Goal: Task Accomplishment & Management: Manage account settings

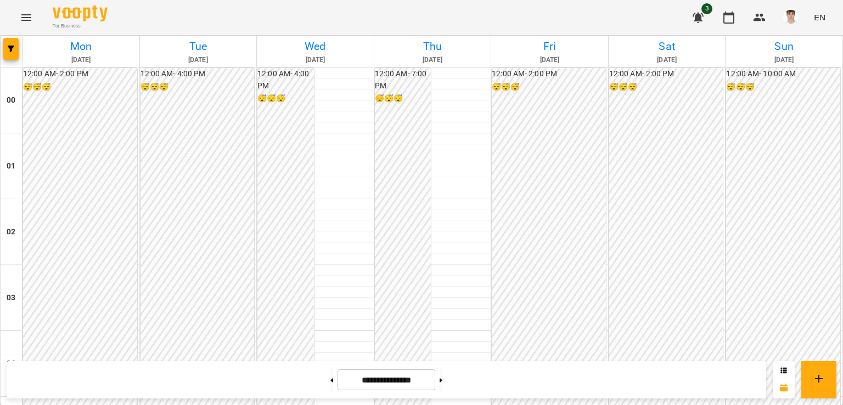
scroll to position [1238, 0]
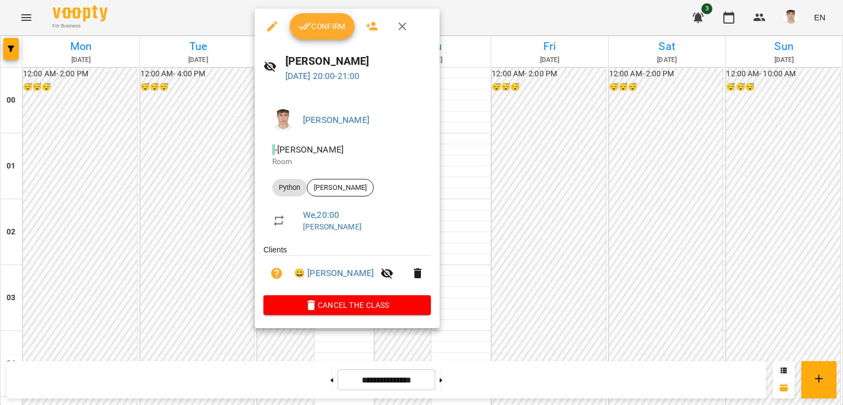
click at [325, 27] on span "Confirm" at bounding box center [322, 26] width 47 height 13
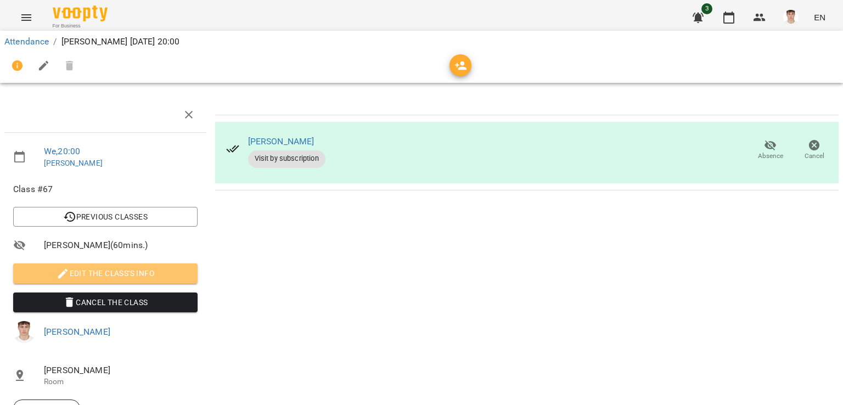
click at [122, 272] on span "Edit the class's Info" at bounding box center [105, 273] width 167 height 13
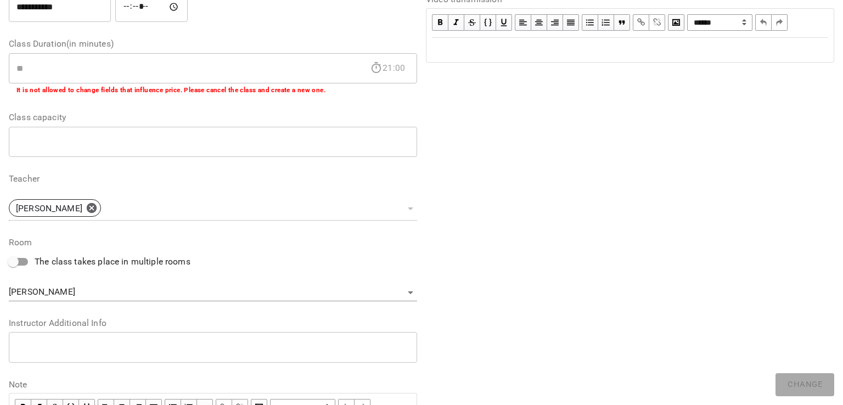
scroll to position [268, 0]
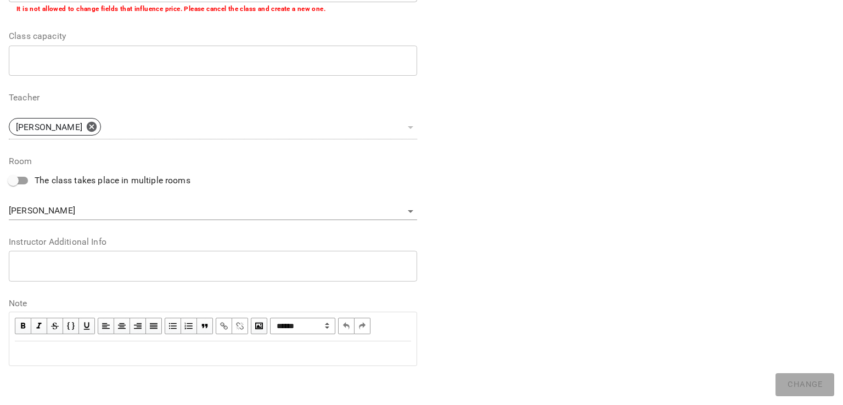
drag, startPoint x: 114, startPoint y: 272, endPoint x: 116, endPoint y: 266, distance: 6.4
click at [114, 269] on div "* ​" at bounding box center [213, 266] width 408 height 31
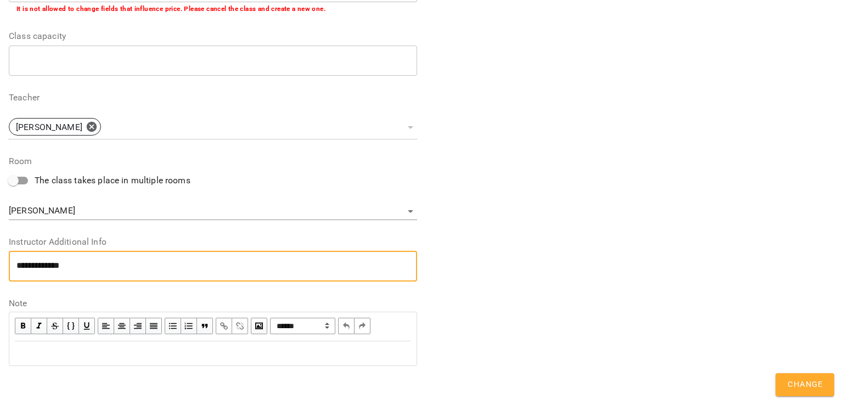
scroll to position [0, 0]
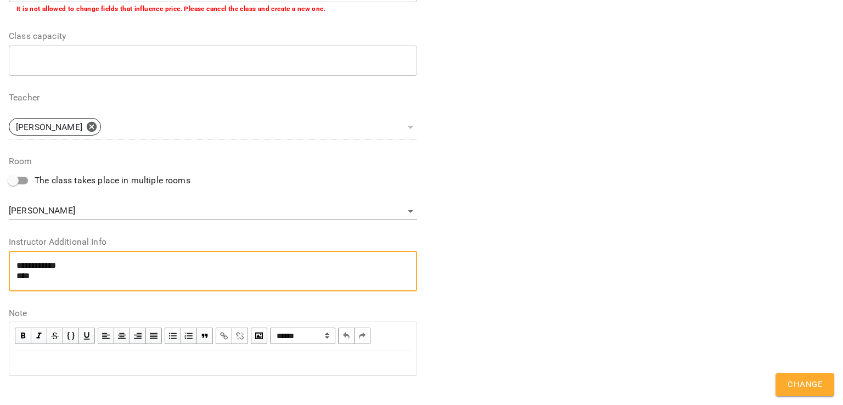
paste textarea "**********"
type textarea "**********"
click at [792, 383] on span "Change" at bounding box center [805, 385] width 35 height 14
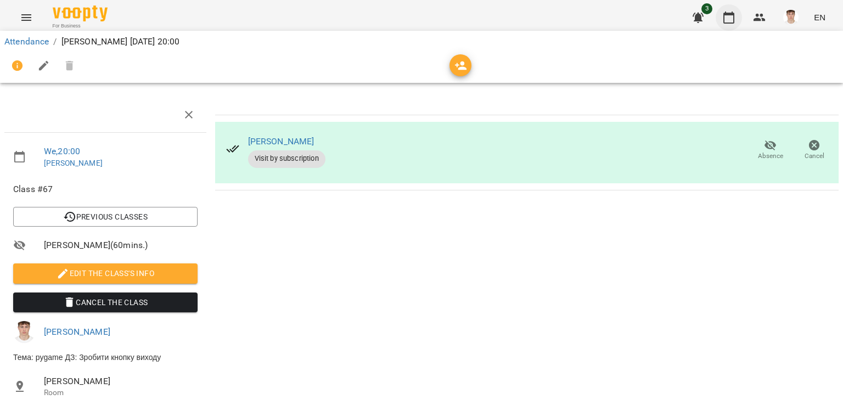
click at [731, 17] on icon "button" at bounding box center [728, 17] width 13 height 13
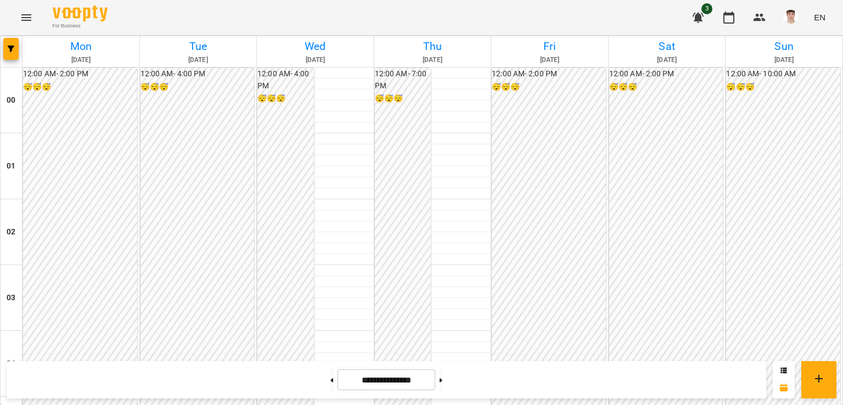
scroll to position [1262, 0]
